Goal: Navigation & Orientation: Find specific page/section

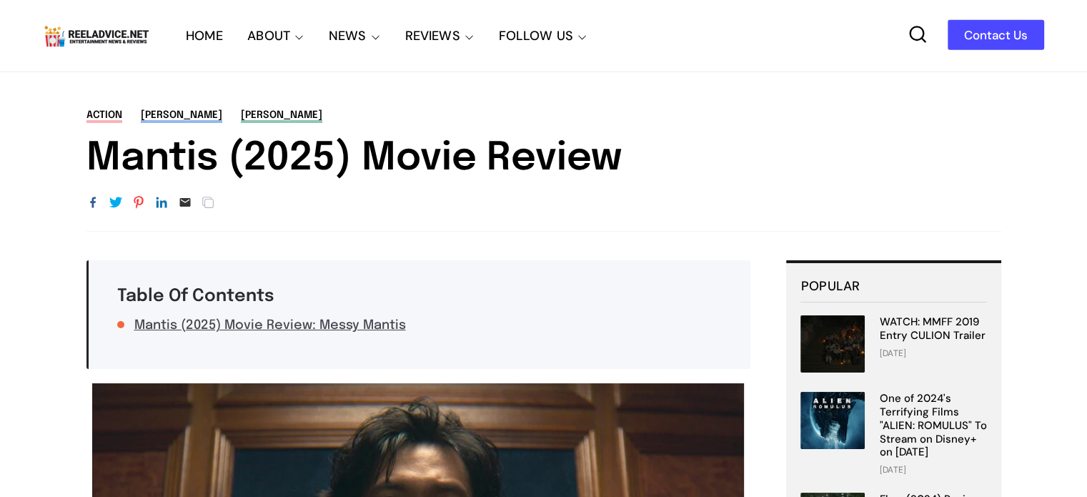
click at [129, 34] on img at bounding box center [96, 35] width 107 height 27
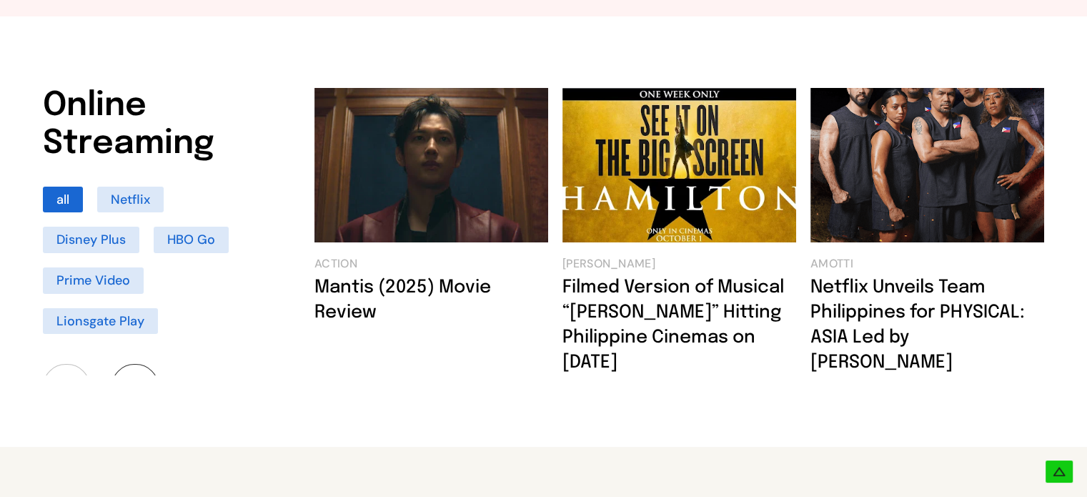
scroll to position [929, 0]
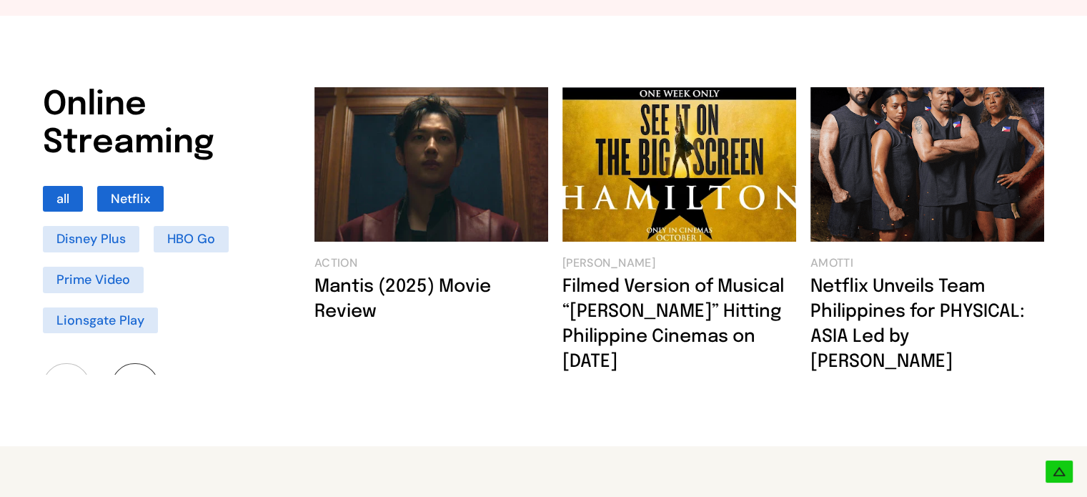
click at [126, 202] on li "Netflix" at bounding box center [130, 199] width 66 height 26
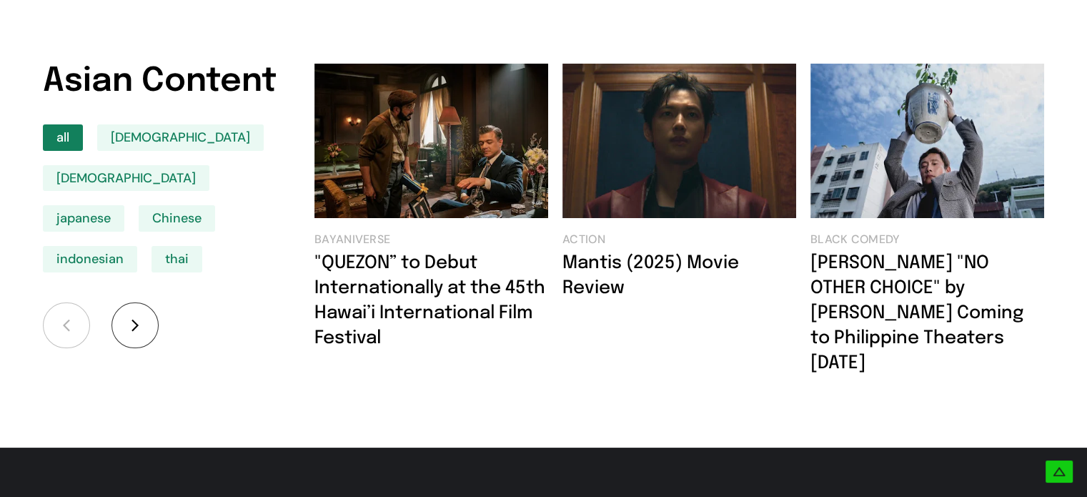
scroll to position [1786, 0]
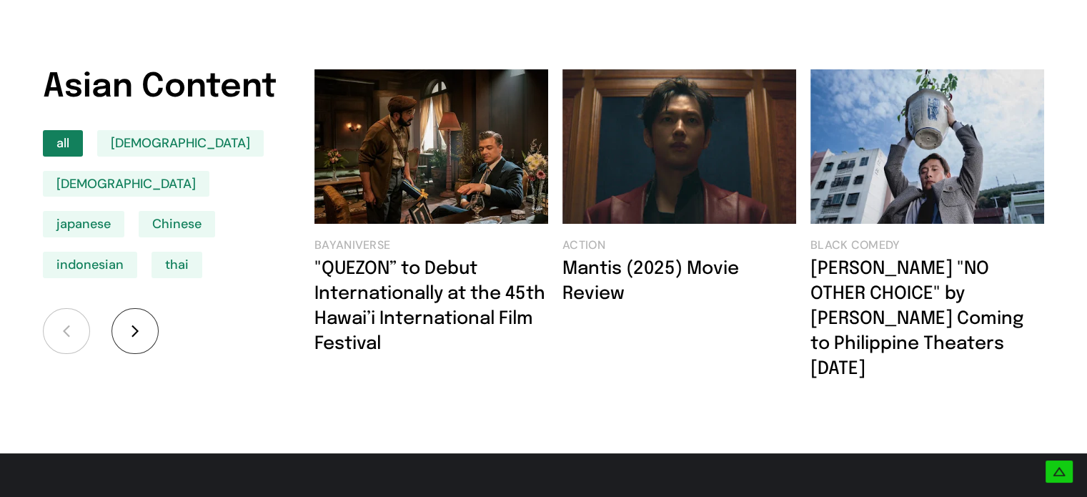
drag, startPoint x: 594, startPoint y: 208, endPoint x: 706, endPoint y: 444, distance: 261.4
drag, startPoint x: 706, startPoint y: 444, endPoint x: 668, endPoint y: 442, distance: 37.9
click at [668, 442] on div "Discover MOVIES SERIES TRAILERS POSTERS EVENTS Online Streaming all Netflix Dis…" at bounding box center [543, 433] width 1087 height 3088
